Goal: Information Seeking & Learning: Learn about a topic

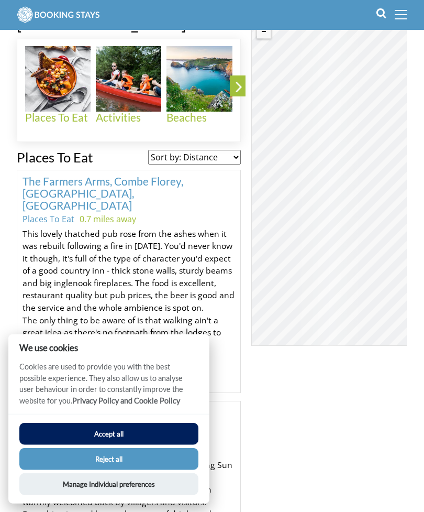
scroll to position [361, 0]
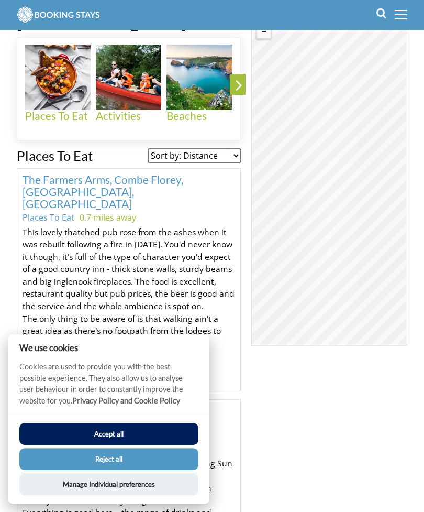
click at [150, 445] on button "Accept all" at bounding box center [108, 434] width 179 height 22
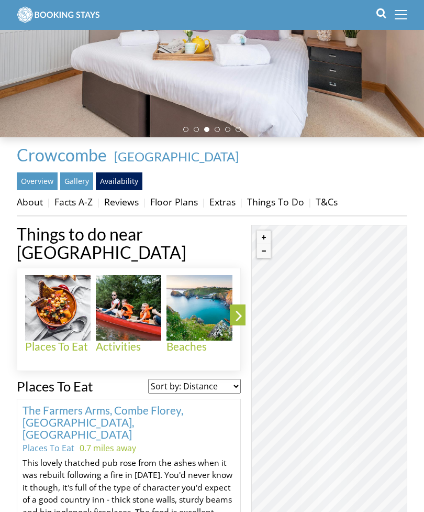
scroll to position [130, 0]
click at [189, 300] on img at bounding box center [200, 308] width 66 height 66
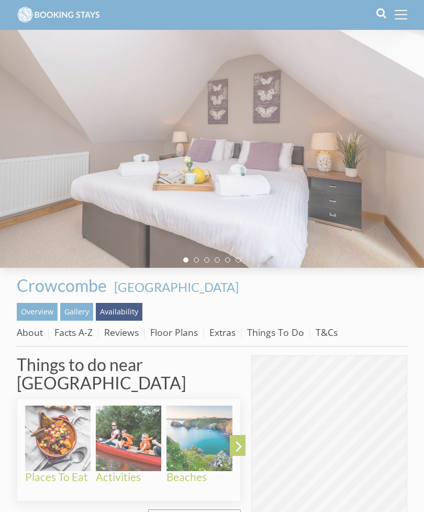
scroll to position [130, 0]
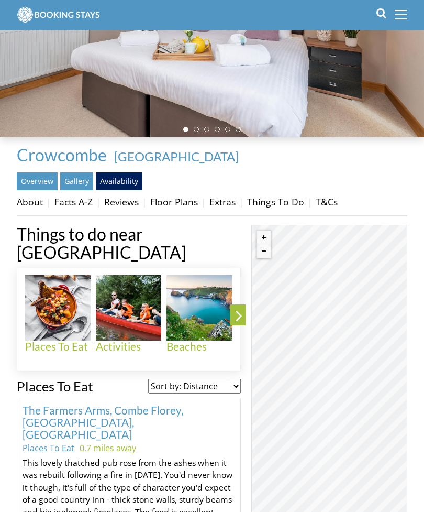
click at [49, 296] on img at bounding box center [58, 308] width 66 height 66
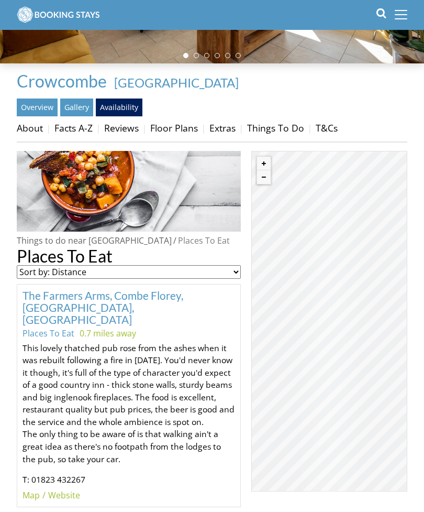
scroll to position [201, 0]
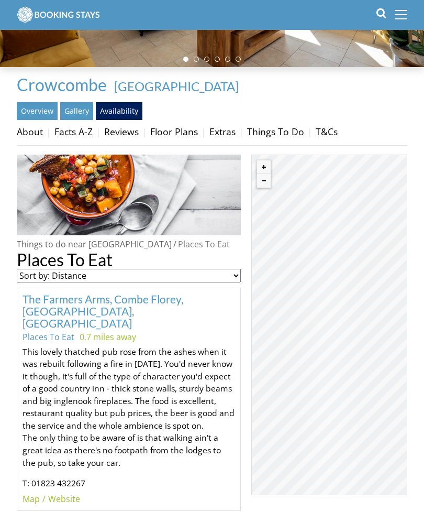
click at [62, 276] on select "Sort by: Distance Sort by: Alphabetical" at bounding box center [129, 276] width 224 height 14
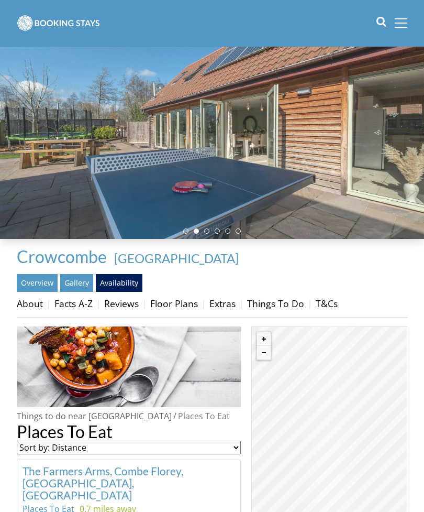
scroll to position [0, 0]
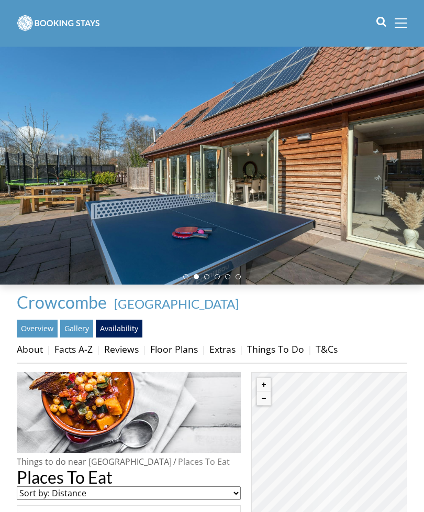
scroll to position [130, 0]
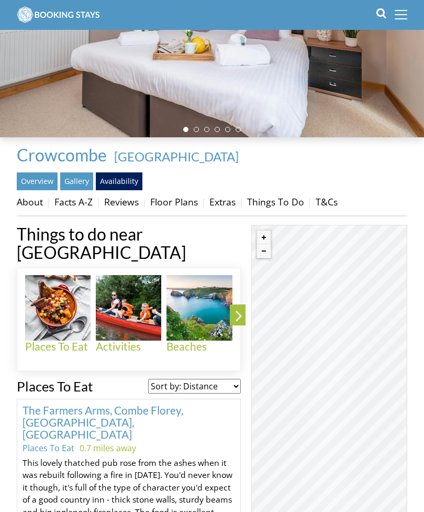
click at [236, 306] on icon at bounding box center [239, 318] width 18 height 25
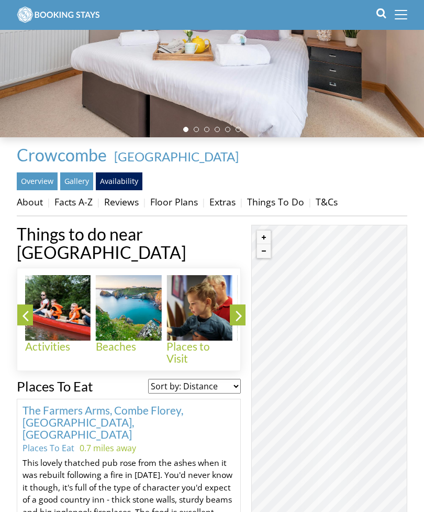
click at [57, 307] on img at bounding box center [58, 308] width 66 height 66
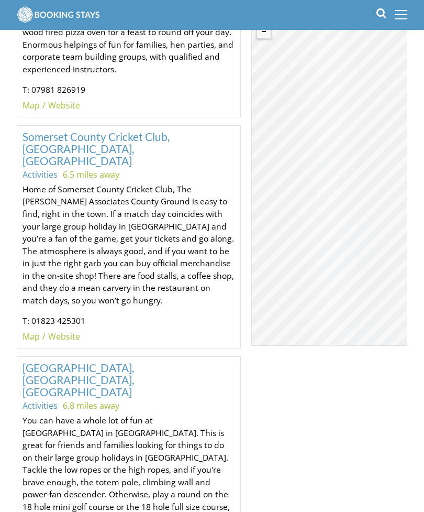
scroll to position [838, 0]
